Goal: Task Accomplishment & Management: Use online tool/utility

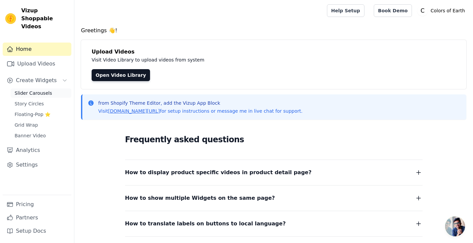
click at [30, 90] on span "Slider Carousels" at bounding box center [34, 93] width 38 height 7
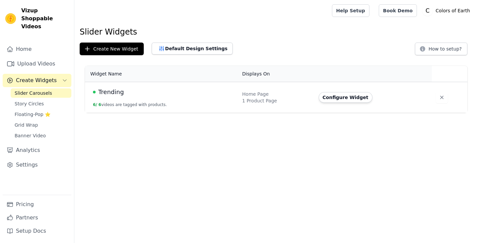
click at [213, 91] on div "Trending" at bounding box center [164, 91] width 142 height 9
click at [416, 93] on div "Configure Widget" at bounding box center [371, 97] width 105 height 11
click at [26, 61] on link "Upload Videos" at bounding box center [37, 63] width 69 height 13
click at [42, 57] on link "Upload Videos" at bounding box center [37, 63] width 69 height 13
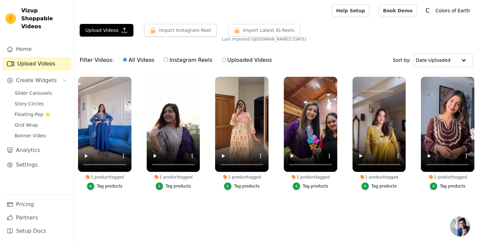
click at [163, 57] on label "Instagram Reels" at bounding box center [187, 60] width 49 height 9
click at [164, 57] on input "Instagram Reels" at bounding box center [166, 59] width 4 height 4
radio input "true"
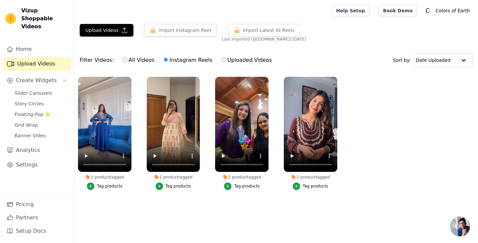
click at [222, 59] on input "Uploaded Videos" at bounding box center [224, 59] width 4 height 4
radio input "true"
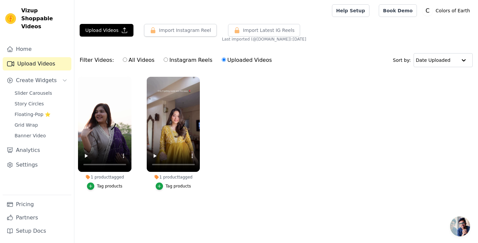
click at [123, 60] on input "All Videos" at bounding box center [125, 59] width 4 height 4
radio input "true"
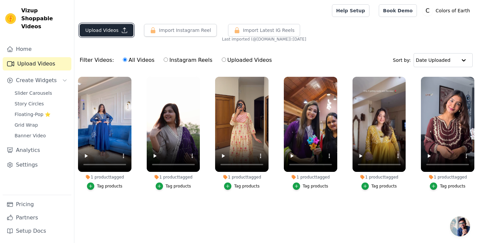
click at [112, 31] on button "Upload Videos" at bounding box center [107, 30] width 54 height 13
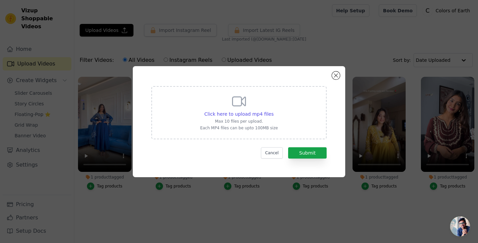
click at [239, 118] on div "Click here to upload mp4 files Max 10 files per upload. Each MP4 files can be u…" at bounding box center [239, 111] width 78 height 37
click at [273, 111] on input "Click here to upload mp4 files Max 10 files per upload. Each MP4 files can be u…" at bounding box center [273, 110] width 0 height 0
type input "C:\fakepath\BRown 11.mp4"
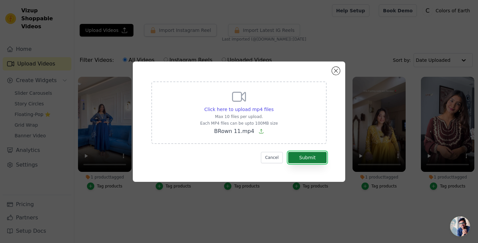
click at [295, 155] on button "Submit" at bounding box center [307, 157] width 39 height 11
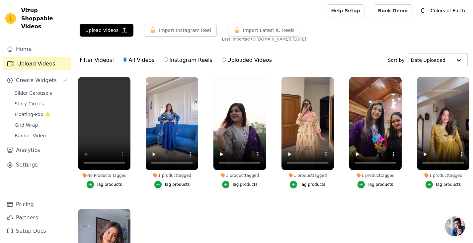
click at [95, 183] on button "Tag products" at bounding box center [105, 184] width 36 height 7
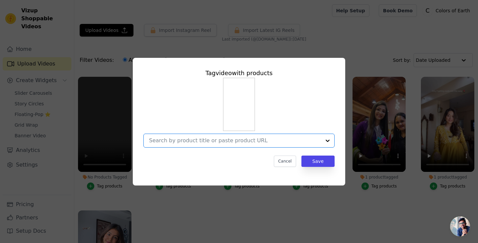
click at [200, 140] on input "No Products Tagged Tag video with products Option undefined, selected. Select i…" at bounding box center [235, 140] width 172 height 6
click at [188, 142] on input "No Products Tagged Tag video with products Cancel Save Tag products" at bounding box center [235, 140] width 172 height 6
type input "4"
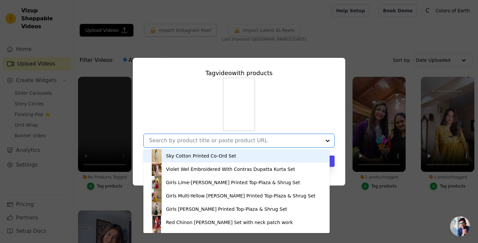
paste input "https://colorsofearth.in/products/brown-embroidered-silk-blend-anarkali-kurta-w…"
type input "https://colorsofearth.in/products/brown-embroidered-silk-blend-anarkali-kurta-w…"
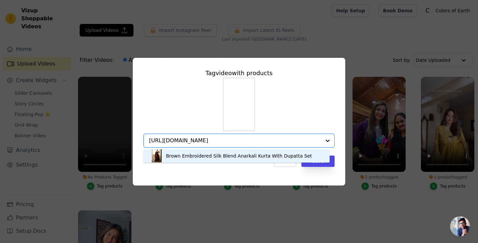
click at [196, 157] on div "Brown Embroidered Silk Blend Anarkali Kurta With Dupatta Set" at bounding box center [239, 155] width 146 height 7
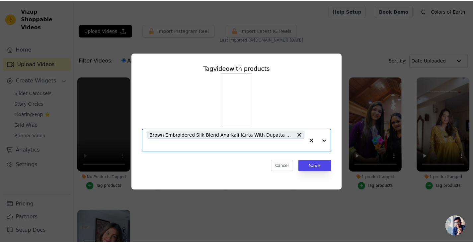
scroll to position [0, 0]
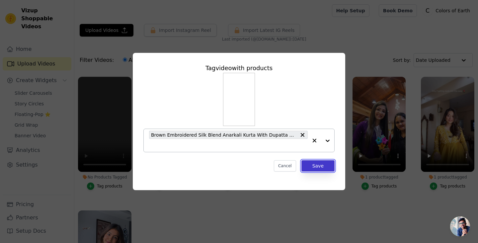
click at [313, 162] on button "Save" at bounding box center [318, 165] width 33 height 11
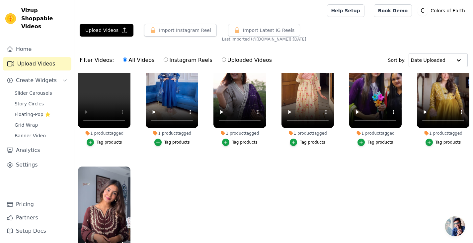
scroll to position [30, 0]
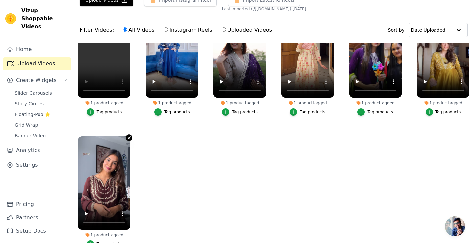
click at [127, 135] on icon "button" at bounding box center [129, 137] width 5 height 5
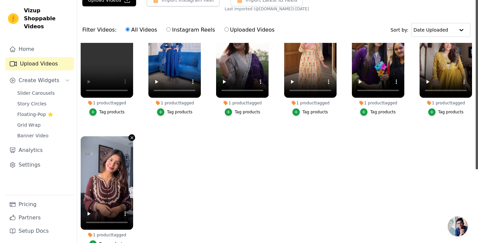
scroll to position [0, 0]
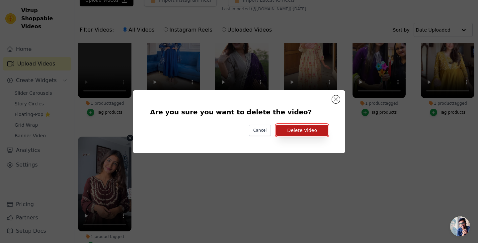
click at [291, 129] on button "Delete Video" at bounding box center [302, 130] width 52 height 11
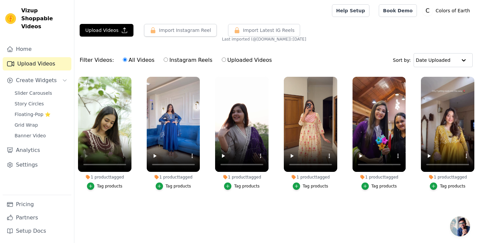
click at [130, 204] on ul "1 product tagged Tag products 1 product tagged Tag products 1 product tagged Ta…" at bounding box center [276, 145] width 404 height 144
click at [44, 43] on link "Home" at bounding box center [37, 49] width 69 height 13
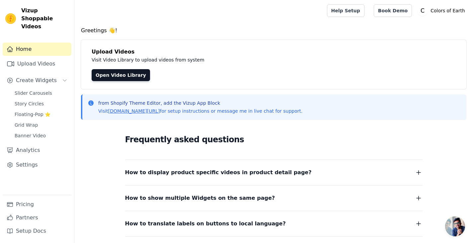
scroll to position [73, 0]
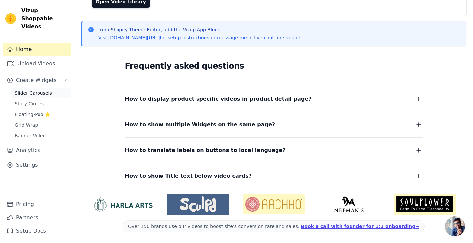
click at [44, 90] on span "Slider Carousels" at bounding box center [34, 93] width 38 height 7
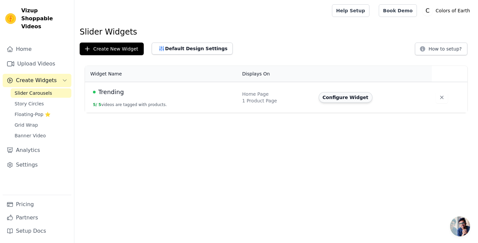
click at [328, 102] on button "Configure Widget" at bounding box center [346, 97] width 54 height 11
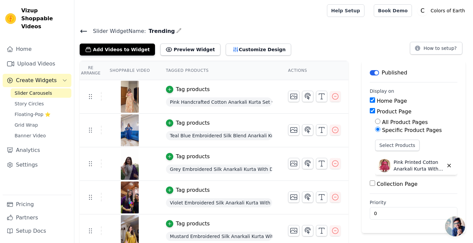
scroll to position [4, 0]
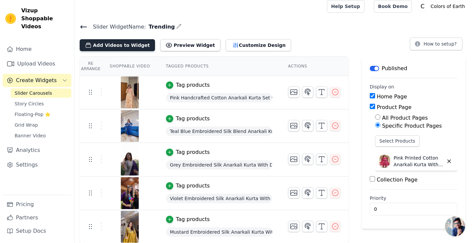
click at [116, 43] on button "Add Videos to Widget" at bounding box center [117, 45] width 75 height 12
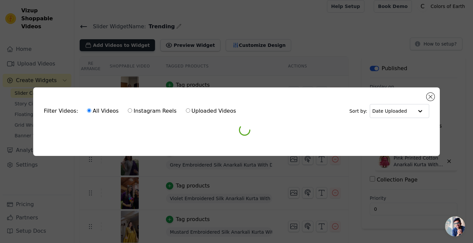
scroll to position [0, 0]
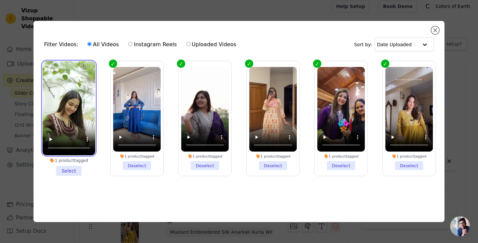
click at [79, 91] on video at bounding box center [69, 108] width 53 height 94
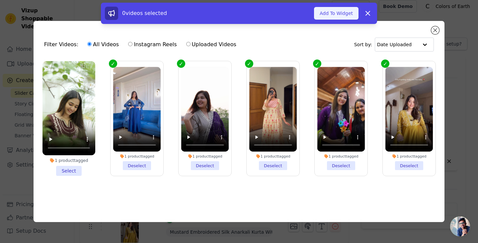
click at [331, 15] on button "Add To Widget" at bounding box center [336, 13] width 45 height 13
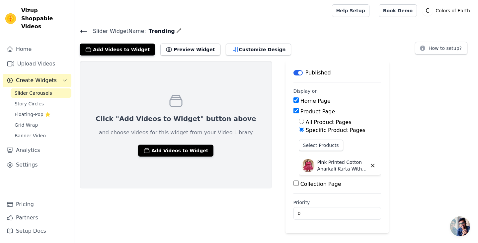
click at [82, 34] on icon at bounding box center [84, 31] width 8 height 8
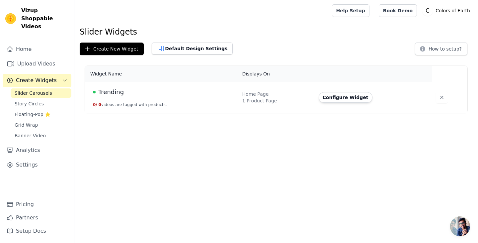
click at [264, 92] on div "Home Page" at bounding box center [276, 94] width 68 height 7
click at [333, 99] on button "Configure Widget" at bounding box center [346, 97] width 54 height 11
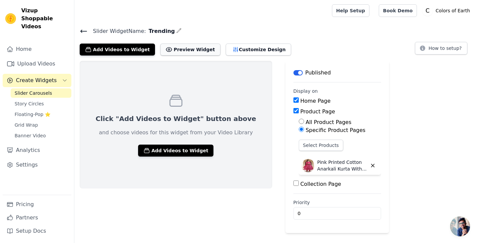
click at [164, 49] on button "Preview Widget" at bounding box center [190, 50] width 60 height 12
click at [83, 31] on icon at bounding box center [84, 31] width 8 height 8
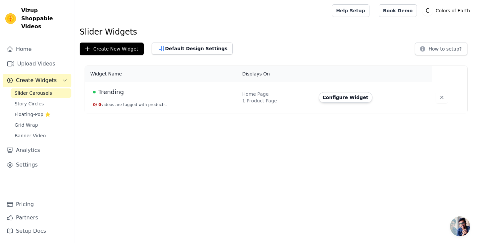
click at [62, 88] on link "Slider Carousels" at bounding box center [41, 92] width 61 height 9
click at [36, 58] on link "Upload Videos" at bounding box center [37, 63] width 69 height 13
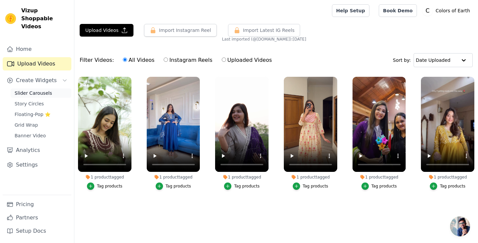
click at [42, 90] on span "Slider Carousels" at bounding box center [34, 93] width 38 height 7
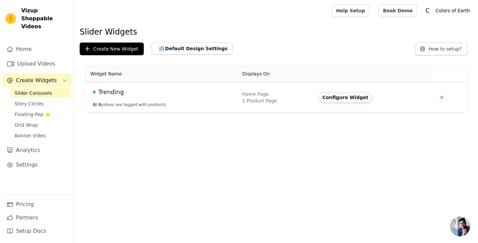
click at [353, 99] on button "Configure Widget" at bounding box center [346, 97] width 54 height 11
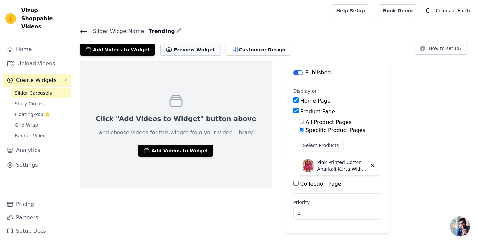
click at [178, 52] on button "Preview Widget" at bounding box center [190, 50] width 60 height 12
click at [155, 145] on button "Add Videos to Widget" at bounding box center [175, 150] width 75 height 12
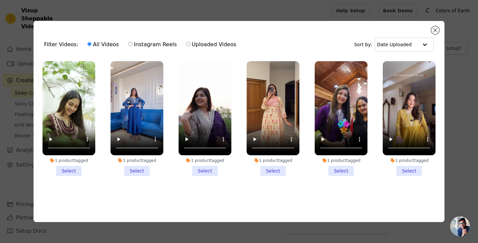
click at [70, 164] on li "1 product tagged Select" at bounding box center [69, 118] width 53 height 115
click at [0, 0] on input "1 product tagged Select" at bounding box center [0, 0] width 0 height 0
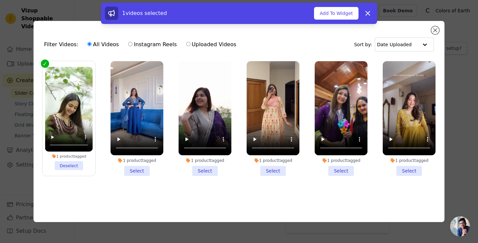
click at [135, 167] on li "1 product tagged Select" at bounding box center [137, 118] width 53 height 115
click at [0, 0] on input "1 product tagged Select" at bounding box center [0, 0] width 0 height 0
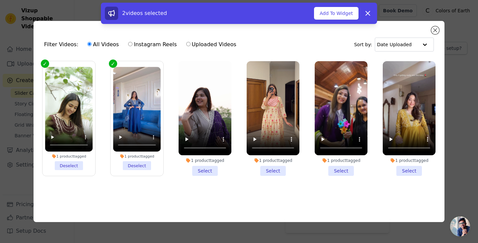
click at [200, 171] on li "1 product tagged Select" at bounding box center [205, 118] width 53 height 115
click at [0, 0] on input "1 product tagged Select" at bounding box center [0, 0] width 0 height 0
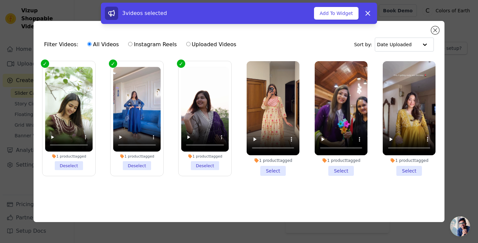
click at [270, 170] on li "1 product tagged Select" at bounding box center [273, 118] width 53 height 115
click at [0, 0] on input "1 product tagged Select" at bounding box center [0, 0] width 0 height 0
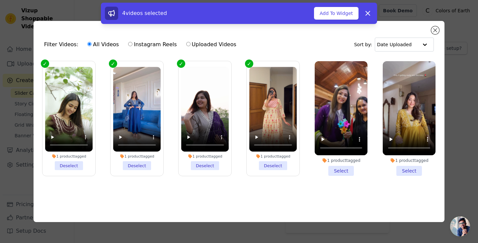
click at [342, 167] on li "1 product tagged Select" at bounding box center [341, 118] width 53 height 115
click at [0, 0] on input "1 product tagged Select" at bounding box center [0, 0] width 0 height 0
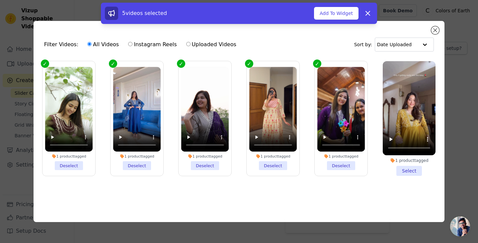
click at [398, 166] on li "1 product tagged Select" at bounding box center [409, 118] width 53 height 115
click at [0, 0] on input "1 product tagged Select" at bounding box center [0, 0] width 0 height 0
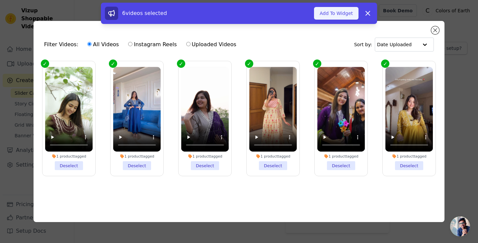
click at [336, 11] on button "Add To Widget" at bounding box center [336, 13] width 45 height 13
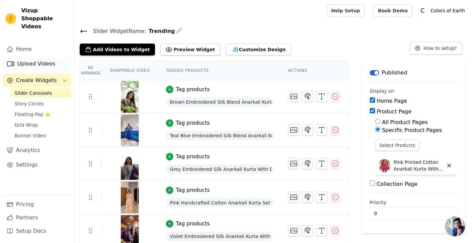
click at [35, 57] on link "Upload Videos" at bounding box center [37, 63] width 69 height 13
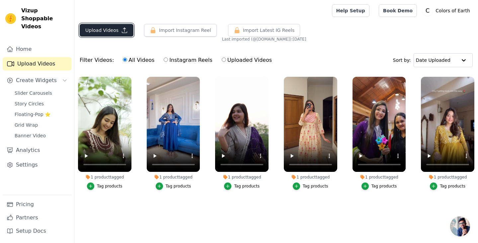
click at [107, 28] on button "Upload Videos" at bounding box center [107, 30] width 54 height 13
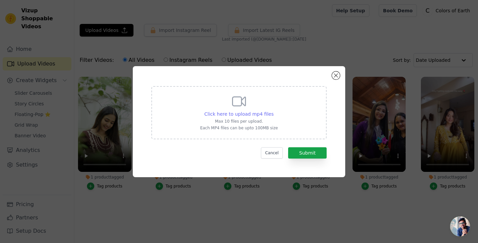
click at [245, 114] on span "Click here to upload mp4 files" at bounding box center [239, 113] width 69 height 5
click at [273, 111] on input "Click here to upload mp4 files Max 10 files per upload. Each MP4 files can be u…" at bounding box center [273, 110] width 0 height 0
type input "C:\fakepath\IMG_3582.MP4"
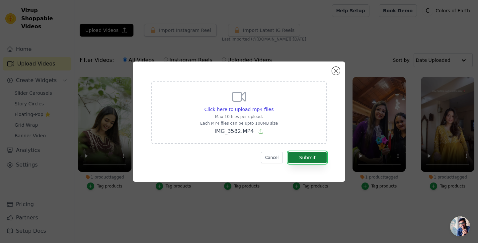
click at [309, 160] on button "Submit" at bounding box center [307, 157] width 39 height 11
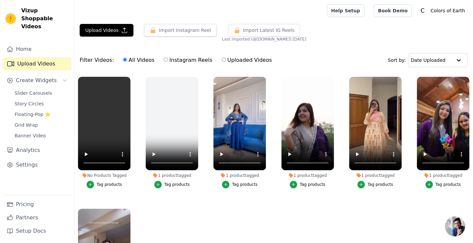
click at [98, 183] on div "Tag products" at bounding box center [110, 184] width 26 height 5
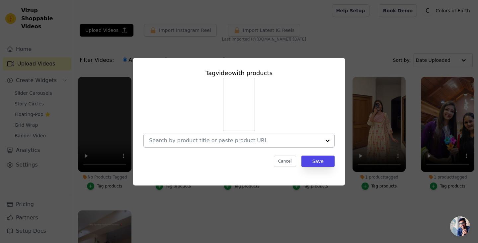
click at [195, 143] on input "No Products Tagged Tag video with products Cancel Save Tag products" at bounding box center [235, 140] width 172 height 6
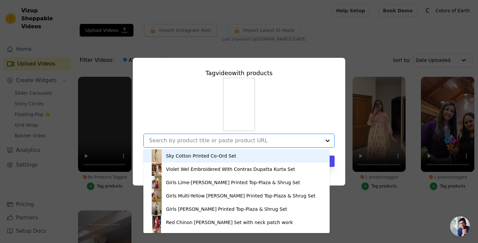
paste input "https://colorsofearth.in/products/orange-silk-embroidered-anarkali-kurta-and-du…"
type input "https://colorsofearth.in/products/orange-silk-embroidered-anarkali-kurta-and-du…"
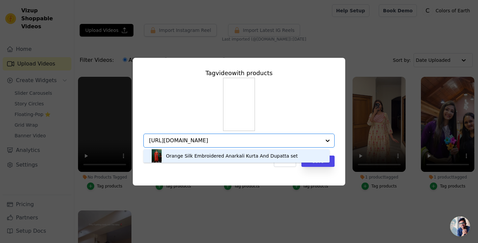
click at [200, 155] on div "Orange Silk Embroidered Anarkali Kurta And Dupatta set" at bounding box center [232, 155] width 132 height 7
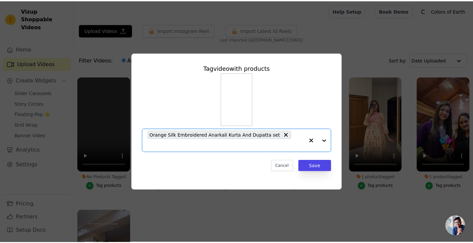
scroll to position [0, 0]
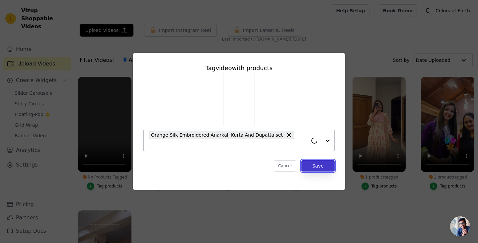
click at [317, 163] on button "Save" at bounding box center [318, 165] width 33 height 11
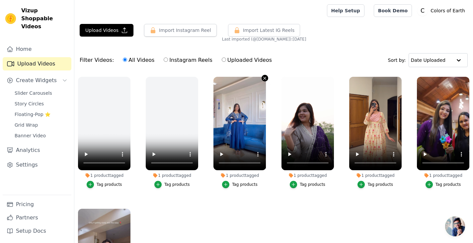
click at [263, 77] on icon "button" at bounding box center [264, 78] width 5 height 5
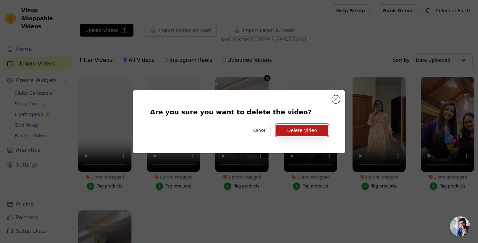
click at [297, 134] on button "Delete Video" at bounding box center [302, 130] width 52 height 11
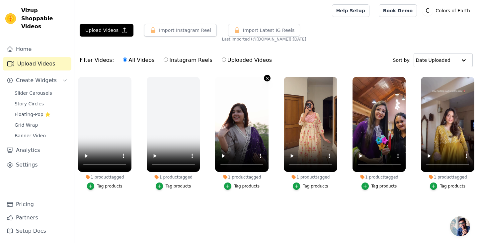
click at [267, 79] on icon "button" at bounding box center [267, 78] width 3 height 3
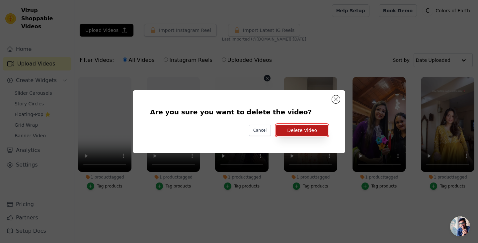
click at [293, 132] on button "Delete Video" at bounding box center [302, 130] width 52 height 11
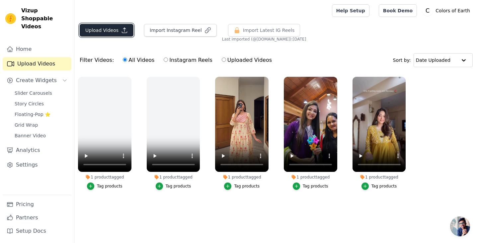
click at [113, 35] on button "Upload Videos" at bounding box center [107, 30] width 54 height 13
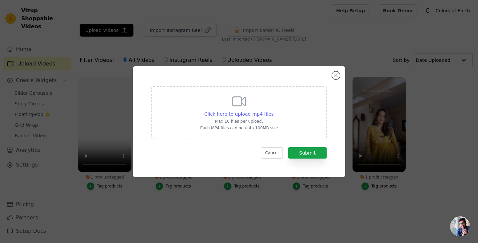
click at [238, 112] on span "Click here to upload mp4 files" at bounding box center [239, 113] width 69 height 5
click at [273, 111] on input "Click here to upload mp4 files Max 10 files per upload. Each MP4 files can be u…" at bounding box center [273, 110] width 0 height 0
type input "C:\fakepath\IMG_6113.MP4"
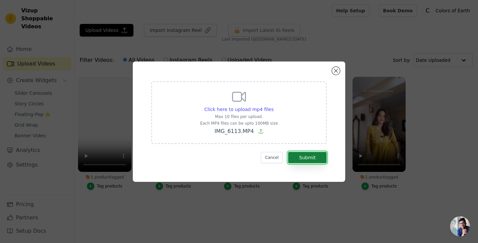
click at [296, 154] on button "Submit" at bounding box center [307, 157] width 39 height 11
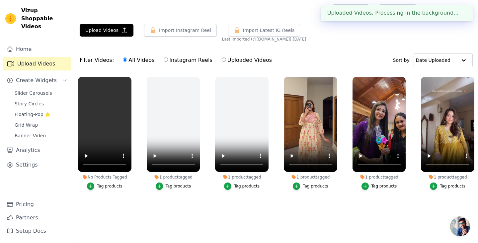
click at [108, 184] on div "Tag products" at bounding box center [110, 185] width 26 height 5
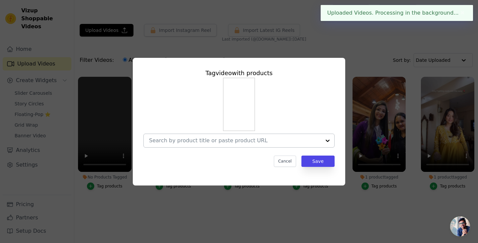
click at [188, 136] on div at bounding box center [235, 140] width 172 height 13
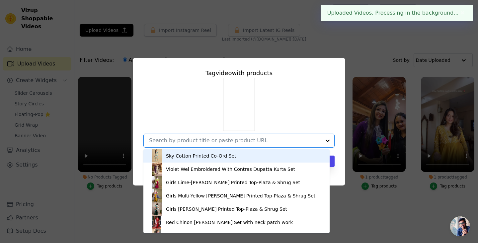
click at [188, 139] on input "No Products Tagged Tag video with products Sky Cotton Printed Co-Ord Set Violet…" at bounding box center [235, 140] width 172 height 6
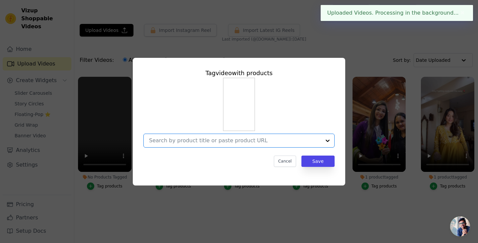
paste input "https://colorsofearth.in/products/pink-embroidered-silk-anarkali-kurta-with-dup…"
type input "https://colorsofearth.in/products/pink-embroidered-silk-anarkali-kurta-with-dup…"
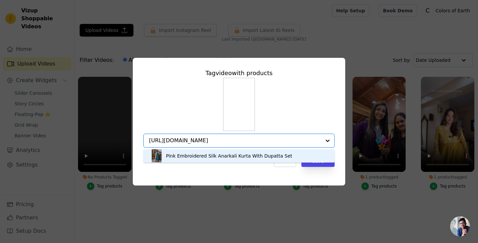
click at [185, 158] on div "Pink Embroidered Silk Anarkali Kurta With Dupatta Set" at bounding box center [229, 155] width 126 height 7
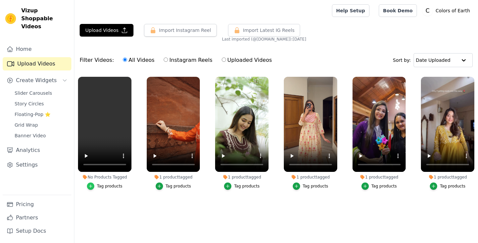
click at [94, 184] on div "button" at bounding box center [90, 185] width 7 height 7
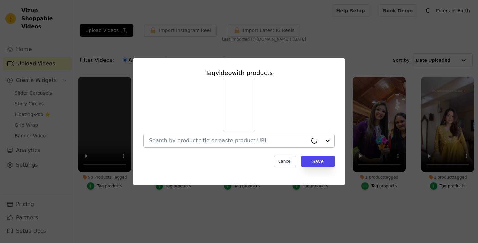
click at [186, 144] on div at bounding box center [228, 140] width 159 height 13
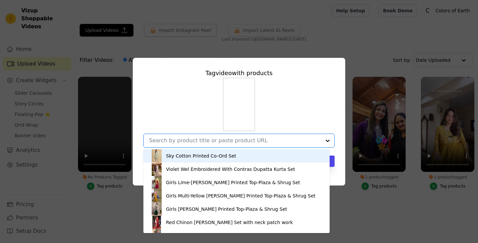
paste input "[URL][DOMAIN_NAME]"
type input "[URL][DOMAIN_NAME]"
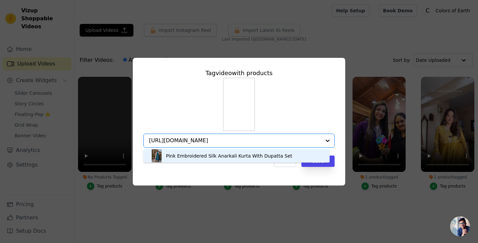
click at [204, 159] on div "Pink Embroidered Silk Anarkali Kurta With Dupatta Set" at bounding box center [236, 155] width 173 height 13
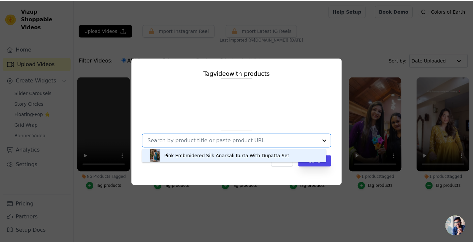
scroll to position [0, 0]
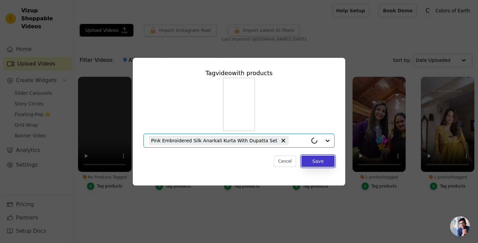
click at [316, 166] on button "Save" at bounding box center [318, 160] width 33 height 11
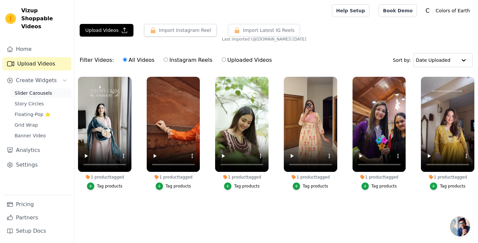
click at [31, 90] on span "Slider Carousels" at bounding box center [34, 93] width 38 height 7
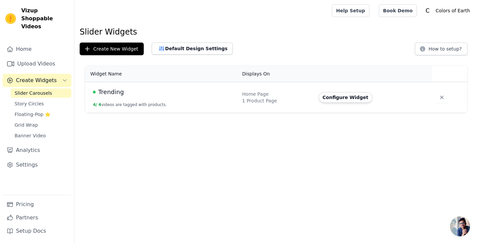
click at [138, 99] on td "Trending 4 / 4 videos are tagged with products." at bounding box center [161, 97] width 153 height 31
click at [327, 102] on button "Configure Widget" at bounding box center [346, 97] width 54 height 11
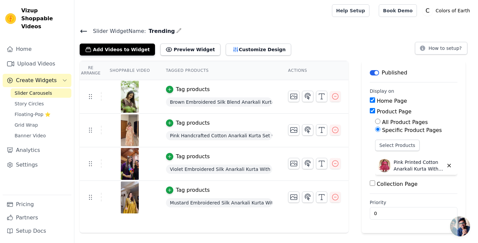
click at [83, 30] on icon at bounding box center [84, 31] width 8 height 8
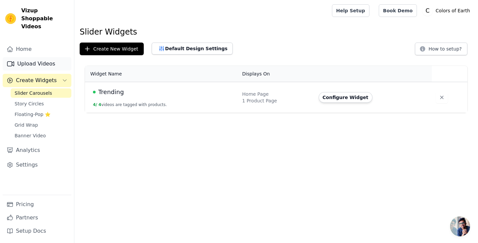
click at [28, 58] on link "Upload Videos" at bounding box center [37, 63] width 69 height 13
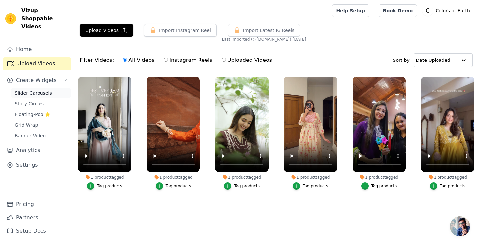
click at [38, 90] on span "Slider Carousels" at bounding box center [34, 93] width 38 height 7
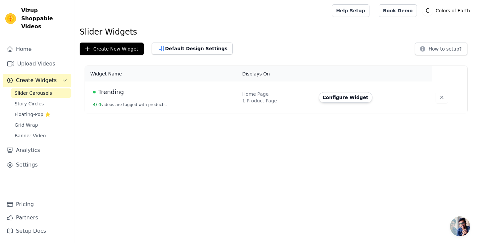
click at [151, 88] on div "Trending" at bounding box center [164, 91] width 142 height 9
click at [346, 99] on button "Configure Widget" at bounding box center [346, 97] width 54 height 11
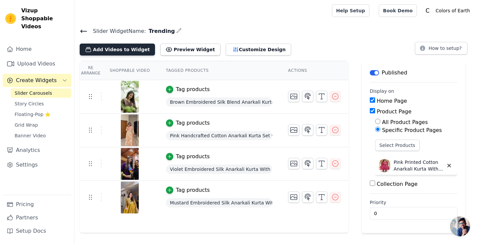
click at [113, 50] on button "Add Videos to Widget" at bounding box center [117, 50] width 75 height 12
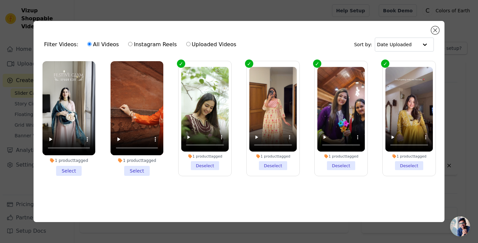
click at [71, 172] on li "1 product tagged Select" at bounding box center [69, 118] width 53 height 115
click at [0, 0] on input "1 product tagged Select" at bounding box center [0, 0] width 0 height 0
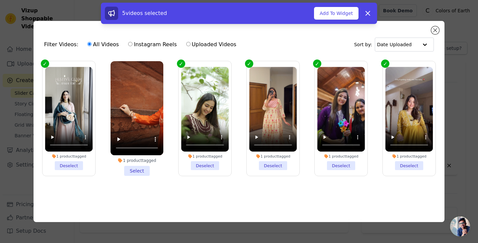
click at [138, 169] on li "1 product tagged Select" at bounding box center [137, 118] width 53 height 115
click at [0, 0] on input "1 product tagged Select" at bounding box center [0, 0] width 0 height 0
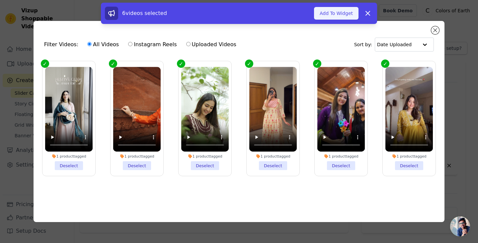
click at [334, 14] on button "Add To Widget" at bounding box center [336, 13] width 45 height 13
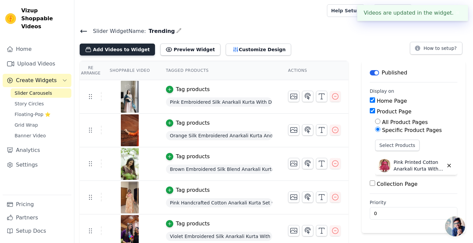
scroll to position [0, 0]
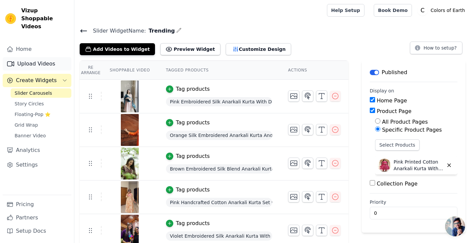
click at [42, 57] on link "Upload Videos" at bounding box center [37, 63] width 69 height 13
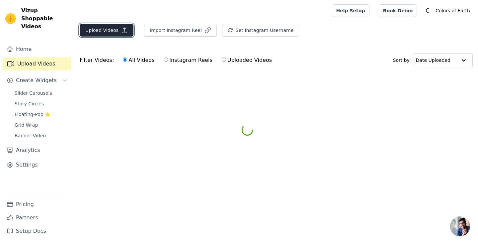
click at [87, 32] on button "Upload Videos" at bounding box center [107, 30] width 54 height 13
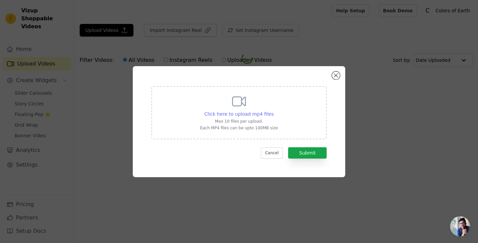
click at [246, 112] on span "Click here to upload mp4 files" at bounding box center [239, 113] width 69 height 5
click at [273, 111] on input "Click here to upload mp4 files Max 10 files per upload. Each MP4 files can be u…" at bounding box center [273, 110] width 0 height 0
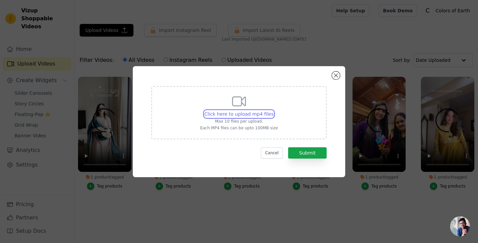
type input "C:\fakepath\Tezza-6405.mov"
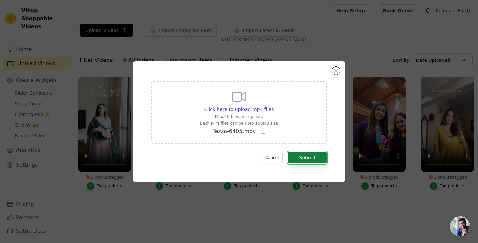
click at [290, 156] on button "Submit" at bounding box center [307, 157] width 39 height 11
click at [332, 73] on div "Click here to upload mp4 files Max 10 files per upload. Each MP4 files can be u…" at bounding box center [239, 121] width 189 height 96
click at [334, 73] on button "Close modal" at bounding box center [336, 71] width 8 height 8
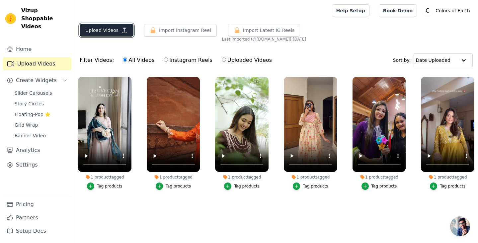
click at [98, 33] on button "Upload Videos" at bounding box center [107, 30] width 54 height 13
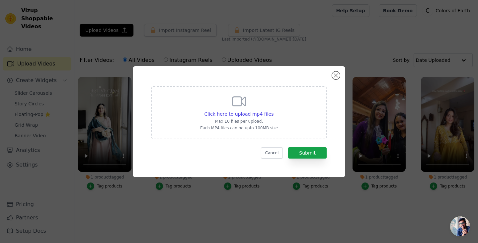
click at [241, 119] on p "Max 10 files per upload." at bounding box center [239, 121] width 78 height 5
click at [273, 111] on input "Click here to upload mp4 files Max 10 files per upload. Each MP4 files can be u…" at bounding box center [273, 110] width 0 height 0
click at [244, 116] on span "Click here to upload mp4 files" at bounding box center [239, 113] width 69 height 5
click at [273, 111] on input "Click here to upload mp4 files Max 10 files per upload. Each MP4 files can be u…" at bounding box center [273, 110] width 0 height 0
type input "C:\fakepath\Tezza-6405.mp4"
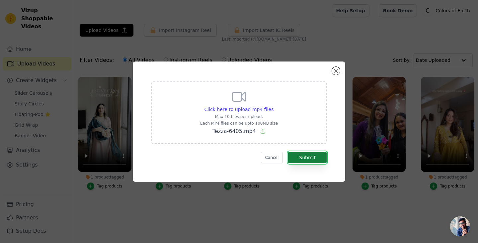
click at [303, 156] on button "Submit" at bounding box center [307, 157] width 39 height 11
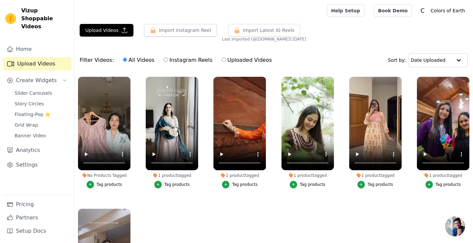
click at [92, 187] on label "No Products Tagged Tag products" at bounding box center [104, 133] width 53 height 115
click at [90, 182] on icon "button" at bounding box center [90, 184] width 5 height 5
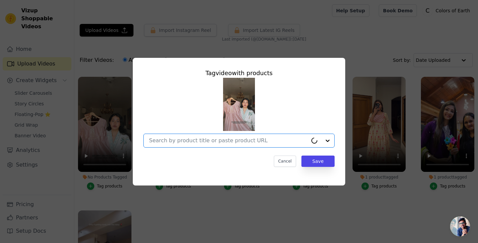
click at [183, 143] on input "No Products Tagged Tag video with products Option undefined, selected. Select i…" at bounding box center [228, 140] width 159 height 6
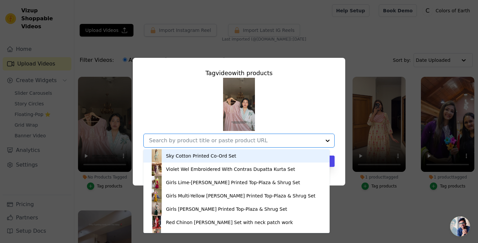
paste input "[URL][DOMAIN_NAME]"
type input "[URL][DOMAIN_NAME]"
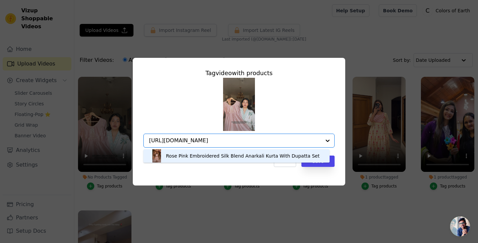
click at [183, 158] on div "Rose Pink Embroidered Silk Blend Anarkali Kurta With Dupatta Set" at bounding box center [243, 155] width 154 height 7
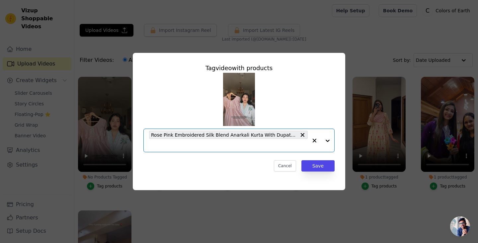
scroll to position [0, 0]
click at [316, 170] on button "Save" at bounding box center [318, 165] width 33 height 11
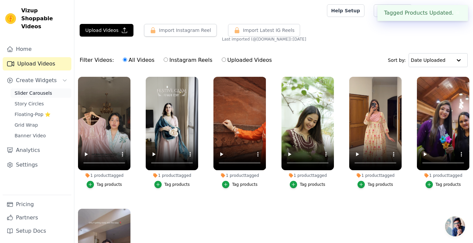
click at [29, 90] on span "Slider Carousels" at bounding box center [34, 93] width 38 height 7
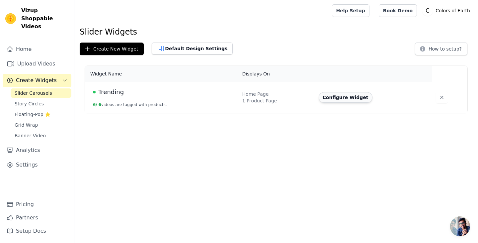
click at [345, 100] on button "Configure Widget" at bounding box center [346, 97] width 54 height 11
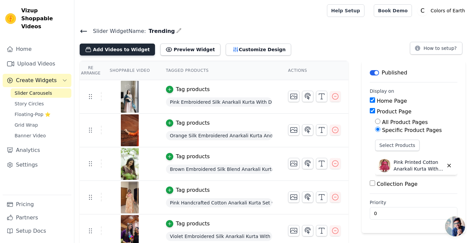
click at [126, 47] on button "Add Videos to Widget" at bounding box center [117, 50] width 75 height 12
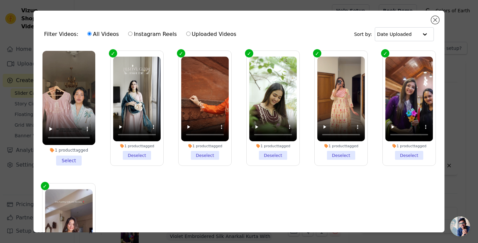
click at [71, 161] on li "1 product tagged Select" at bounding box center [69, 108] width 53 height 115
click at [0, 0] on input "1 product tagged Select" at bounding box center [0, 0] width 0 height 0
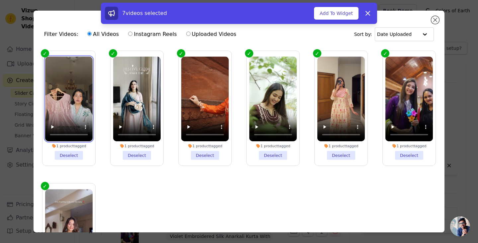
drag, startPoint x: 71, startPoint y: 108, endPoint x: 109, endPoint y: 119, distance: 39.3
click at [109, 119] on ul "1 product tagged Deselect 1 product tagged Deselect 1 product tagged Deselect 1…" at bounding box center [239, 158] width 401 height 222
click at [99, 163] on ul "1 product tagged Deselect 1 product tagged Deselect 1 product tagged Deselect 1…" at bounding box center [239, 158] width 401 height 222
drag, startPoint x: 80, startPoint y: 114, endPoint x: 94, endPoint y: 131, distance: 21.4
click at [94, 131] on div "1 product tagged Deselect" at bounding box center [69, 108] width 60 height 122
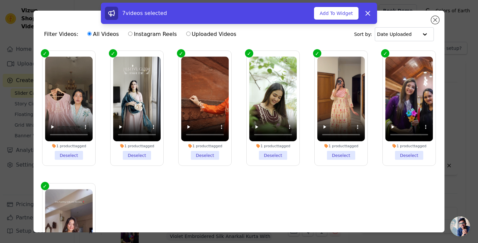
drag, startPoint x: 86, startPoint y: 150, endPoint x: 101, endPoint y: 151, distance: 14.6
click at [101, 151] on ul "1 product tagged Deselect 1 product tagged Deselect 1 product tagged Deselect 1…" at bounding box center [239, 158] width 401 height 222
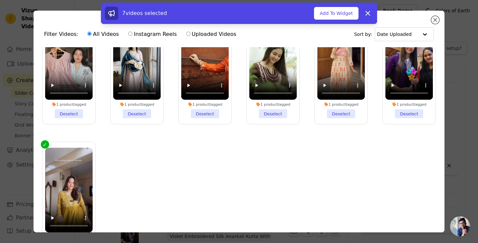
scroll to position [58, 0]
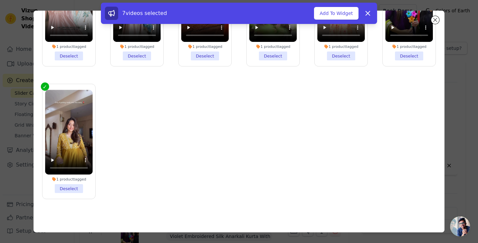
click at [67, 182] on li "1 product tagged Deselect" at bounding box center [68, 141] width 47 height 103
click at [0, 0] on input "1 product tagged Deselect" at bounding box center [0, 0] width 0 height 0
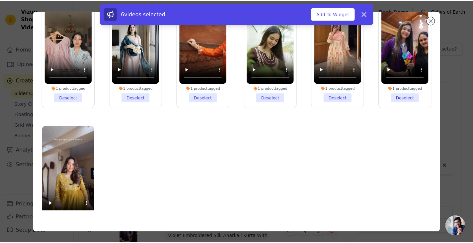
scroll to position [0, 0]
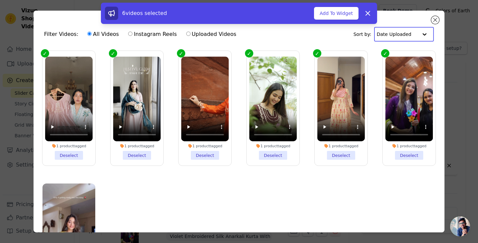
click at [392, 33] on input "text" at bounding box center [397, 34] width 41 height 13
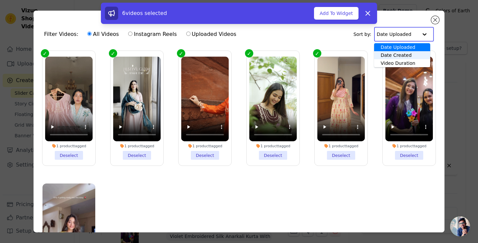
click at [388, 53] on div "Date Created" at bounding box center [402, 55] width 56 height 8
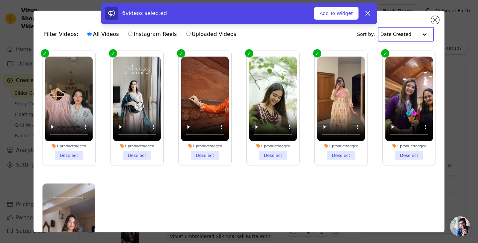
click at [397, 33] on input "text" at bounding box center [400, 34] width 38 height 13
click at [392, 63] on div "Video Duration" at bounding box center [404, 63] width 52 height 8
click at [397, 35] on input "text" at bounding box center [397, 34] width 41 height 13
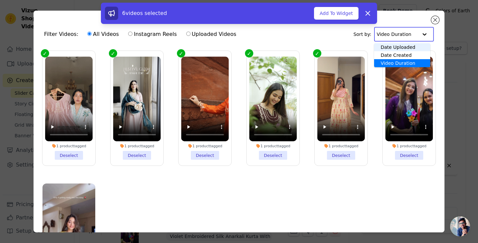
click at [392, 45] on div "Date Uploaded" at bounding box center [402, 47] width 56 height 8
click at [393, 39] on input "text" at bounding box center [397, 34] width 41 height 13
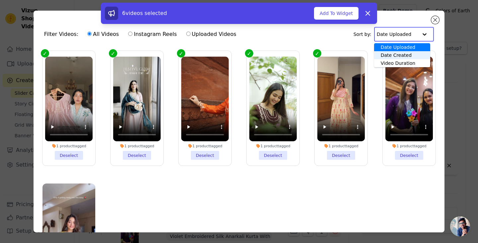
click at [391, 53] on div "Date Created" at bounding box center [402, 55] width 56 height 8
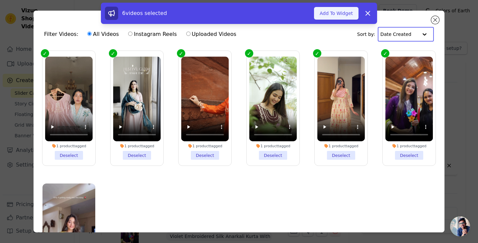
click at [332, 14] on button "Add To Widget" at bounding box center [336, 13] width 45 height 13
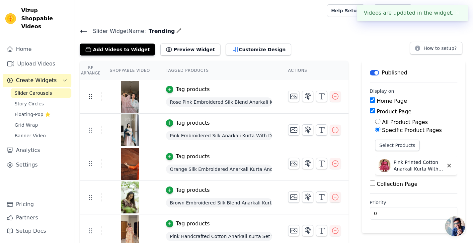
scroll to position [38, 0]
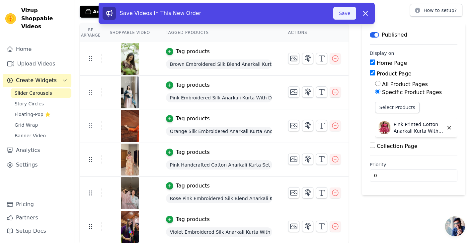
click at [345, 14] on button "Save" at bounding box center [344, 13] width 23 height 13
